Goal: Task Accomplishment & Management: Use online tool/utility

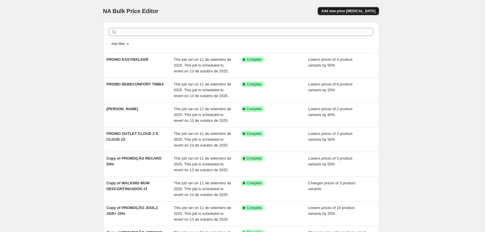
click at [359, 10] on span "Add new price [MEDICAL_DATA]" at bounding box center [348, 11] width 54 height 5
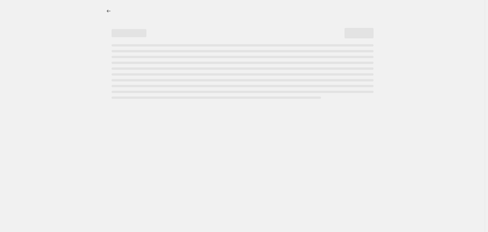
select select "percentage"
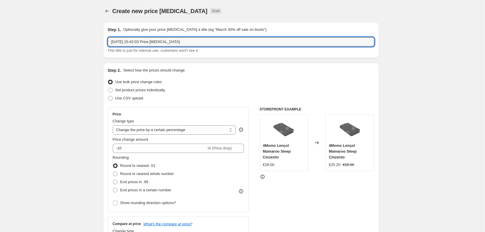
drag, startPoint x: 184, startPoint y: 42, endPoint x: 57, endPoint y: 35, distance: 127.8
type input "FEIRA DO BEBÉ"
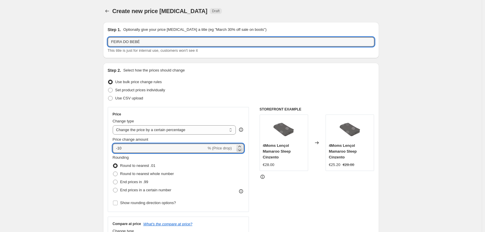
click at [241, 149] on icon at bounding box center [240, 150] width 6 height 6
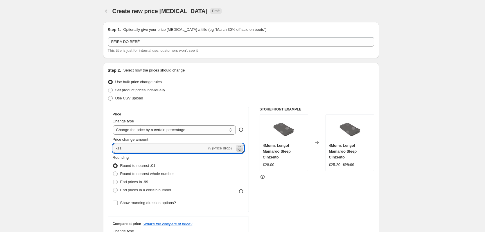
click at [241, 149] on icon at bounding box center [240, 150] width 6 height 6
type input "-15"
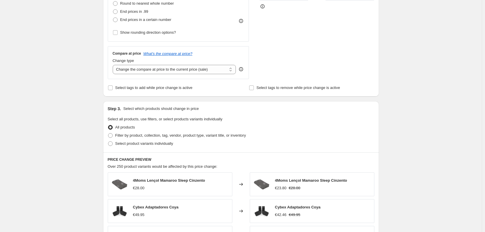
scroll to position [171, 0]
click at [145, 133] on span "Filter by product, collection, tag, vendor, product type, variant title, or inv…" at bounding box center [180, 134] width 131 height 4
click at [108, 133] on input "Filter by product, collection, tag, vendor, product type, variant title, or inv…" at bounding box center [108, 132] width 0 height 0
radio input "true"
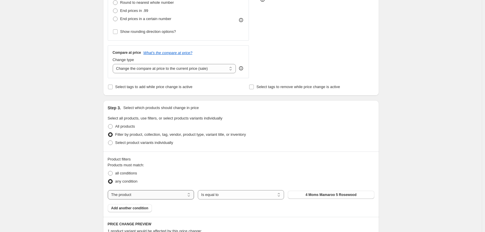
click at [171, 192] on select "The product The product's collection The product's tag The product's vendor The…" at bounding box center [151, 194] width 86 height 9
select select "collection"
click at [314, 196] on button "4MOMS" at bounding box center [331, 195] width 86 height 8
click at [317, 197] on button "4MOMS" at bounding box center [331, 195] width 86 height 8
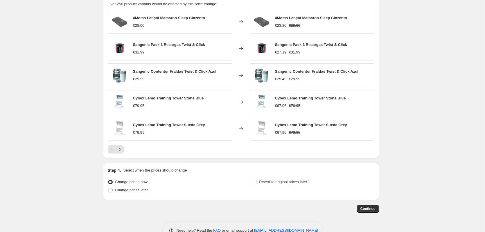
scroll to position [415, 0]
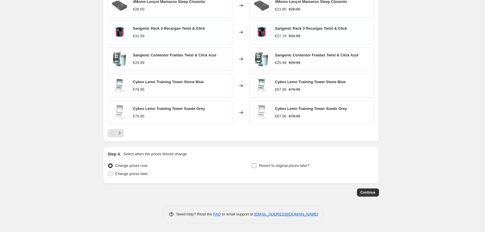
click at [259, 167] on label "Revert to original prices later?" at bounding box center [281, 166] width 58 height 8
click at [257, 167] on input "Revert to original prices later?" at bounding box center [254, 165] width 5 height 5
checkbox input "true"
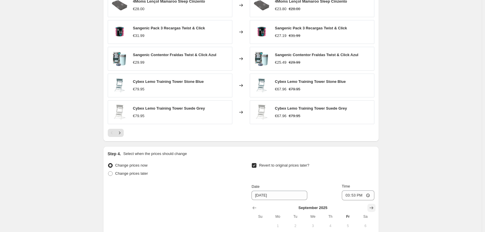
click at [371, 208] on icon "Show next month, October 2025" at bounding box center [372, 208] width 6 height 6
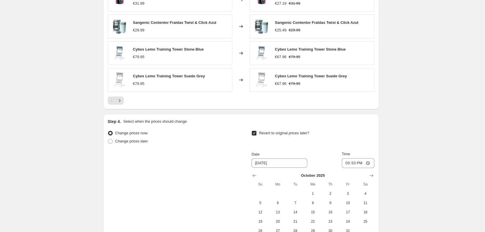
scroll to position [480, 0]
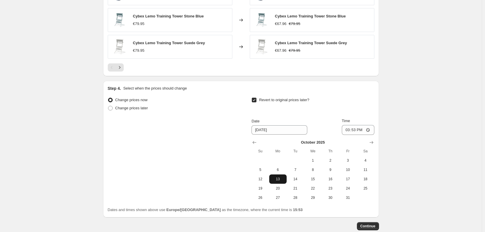
click at [282, 180] on span "13" at bounding box center [278, 179] width 13 height 5
type input "[DATE]"
click at [359, 131] on input "15:53" at bounding box center [358, 130] width 33 height 10
drag, startPoint x: 352, startPoint y: 130, endPoint x: 364, endPoint y: 130, distance: 11.9
click at [356, 130] on input "00:53" at bounding box center [358, 130] width 33 height 10
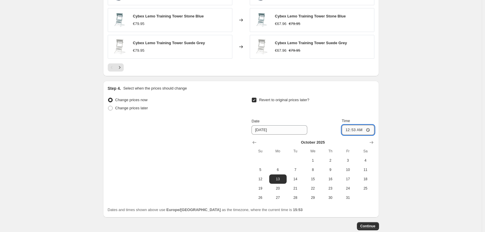
click at [357, 130] on input "00:53" at bounding box center [358, 130] width 33 height 10
type input "23:59"
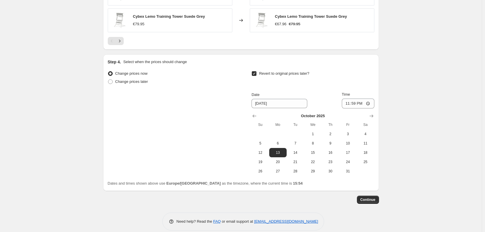
scroll to position [514, 0]
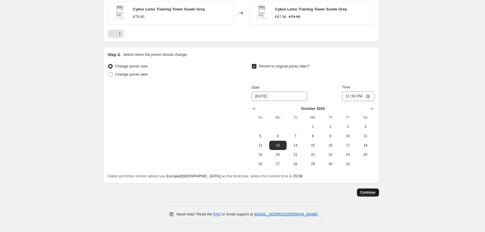
click at [370, 191] on span "Continue" at bounding box center [368, 192] width 15 height 5
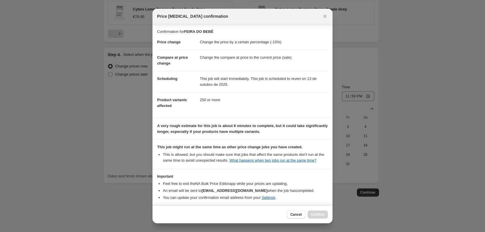
scroll to position [24, 0]
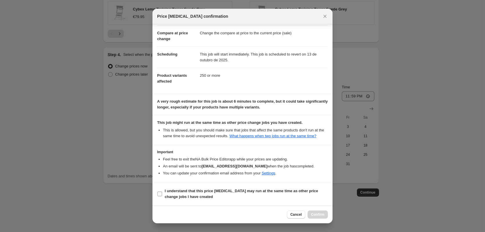
click at [159, 192] on input "I understand that this price [MEDICAL_DATA] may run at the same time as other p…" at bounding box center [160, 194] width 5 height 5
checkbox input "true"
click at [320, 216] on span "Confirm" at bounding box center [317, 214] width 13 height 5
